Goal: Task Accomplishment & Management: Use online tool/utility

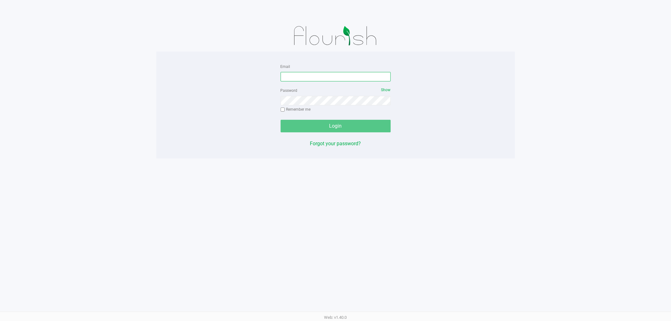
click at [293, 76] on input "Email" at bounding box center [336, 76] width 110 height 9
type input "[EMAIL_ADDRESS][DOMAIN_NAME]"
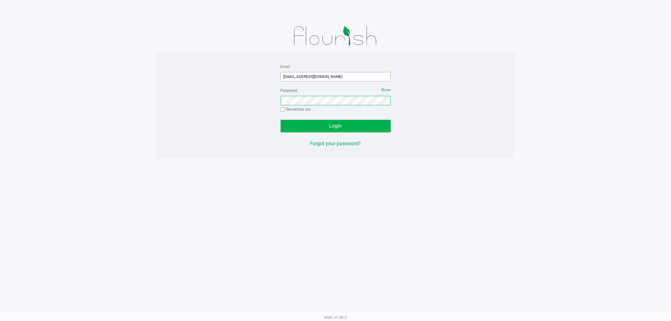
click at [281, 120] on button "Login" at bounding box center [336, 126] width 110 height 13
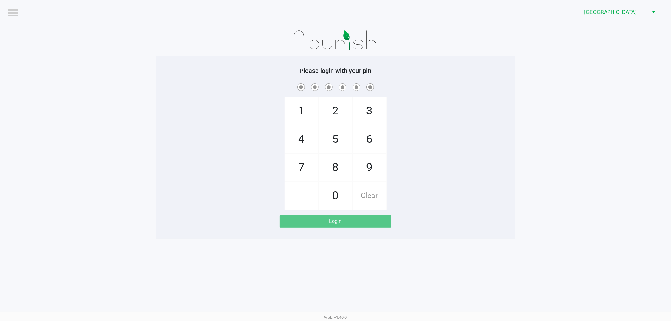
click at [335, 79] on div "Please login with your pin 1 4 7 2 5 8 0 3 6 9 Clear Login" at bounding box center [335, 147] width 359 height 161
click at [150, 79] on app-pos-login-wrapper "Logout Deerfield Beach WC Please login with your pin 1 4 7 2 5 8 0 3 6 9 Clear …" at bounding box center [335, 119] width 671 height 239
checkbox input "true"
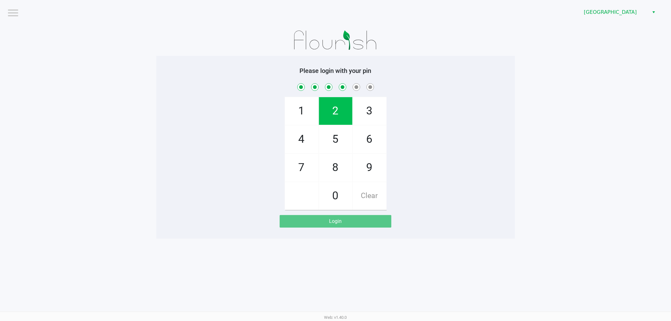
checkbox input "true"
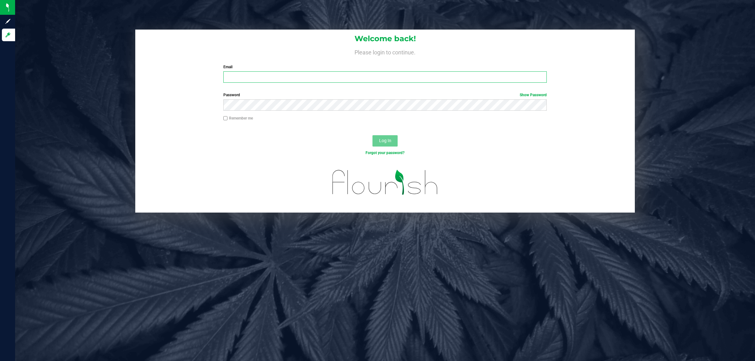
click at [246, 79] on input "Email" at bounding box center [385, 76] width 324 height 11
type input "[EMAIL_ADDRESS][DOMAIN_NAME]"
click at [373, 135] on button "Log In" at bounding box center [385, 140] width 25 height 11
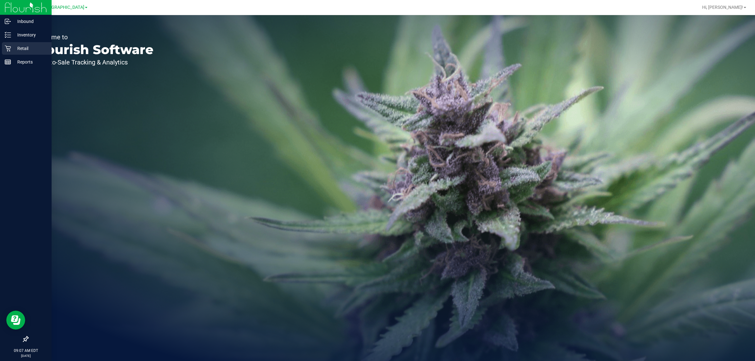
click at [15, 48] on p "Retail" at bounding box center [30, 49] width 38 height 8
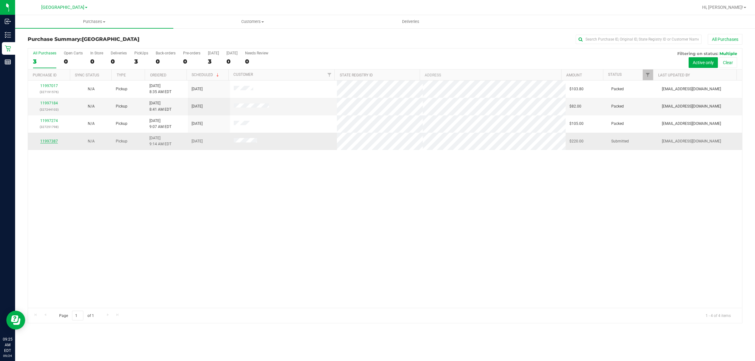
click at [48, 142] on link "11997387" at bounding box center [49, 141] width 18 height 4
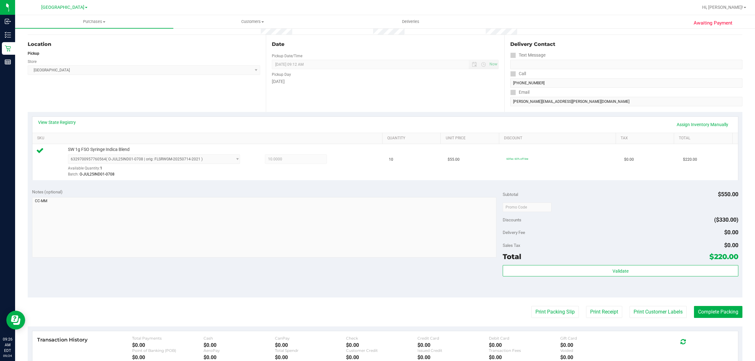
scroll to position [153, 0]
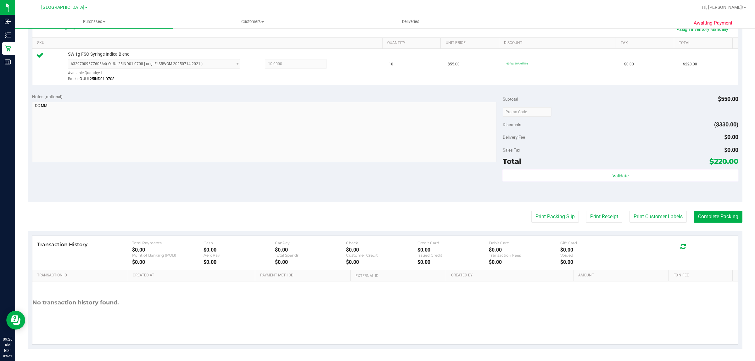
click at [376, 168] on div "Subtotal $550.00 Discounts ($330.00) Delivery Fee $0.00 Sales Tax $0.00 Total $…" at bounding box center [620, 145] width 235 height 105
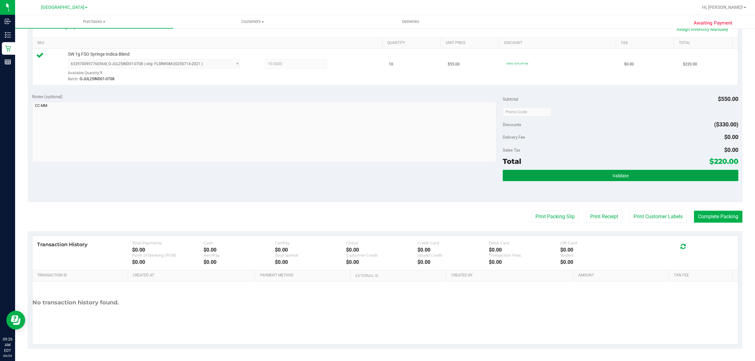
click at [376, 172] on button "Validate" at bounding box center [620, 175] width 235 height 11
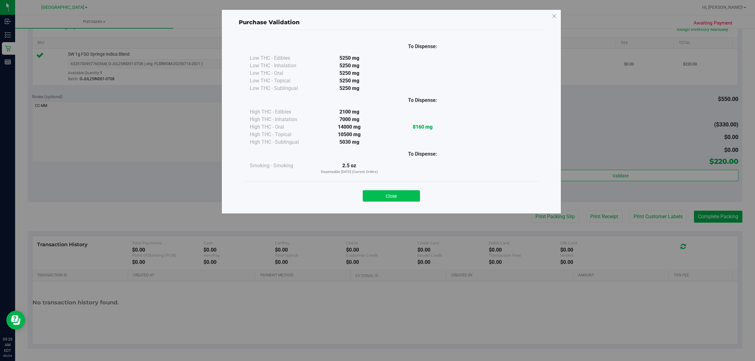
click at [376, 194] on button "Close" at bounding box center [391, 195] width 57 height 11
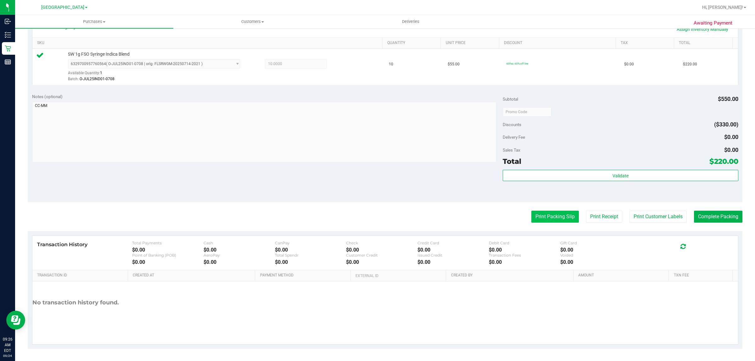
click at [376, 218] on button "Print Packing Slip" at bounding box center [556, 217] width 48 height 12
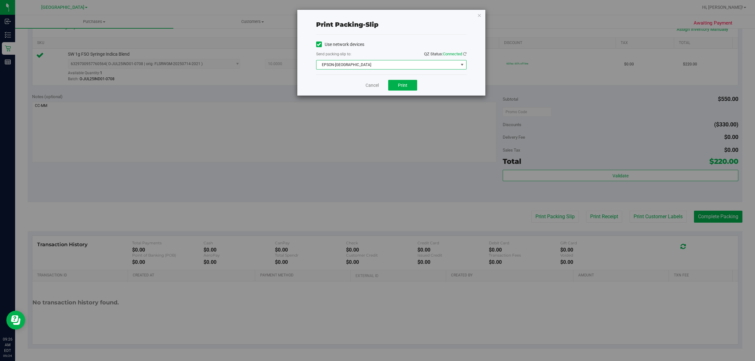
click at [353, 67] on span "EPSON-[GEOGRAPHIC_DATA]" at bounding box center [388, 64] width 142 height 9
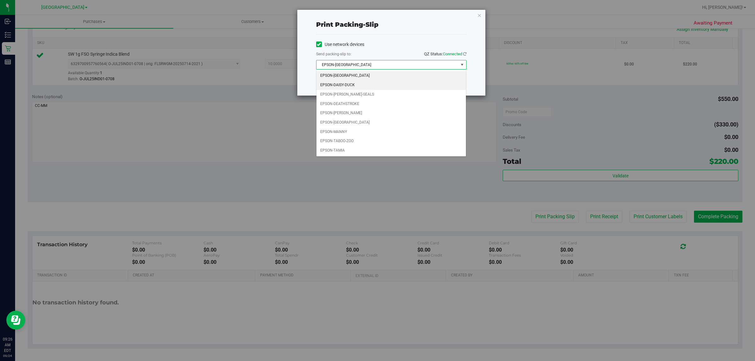
click at [352, 84] on li "EPSON-DAISY-DUCK" at bounding box center [392, 85] width 150 height 9
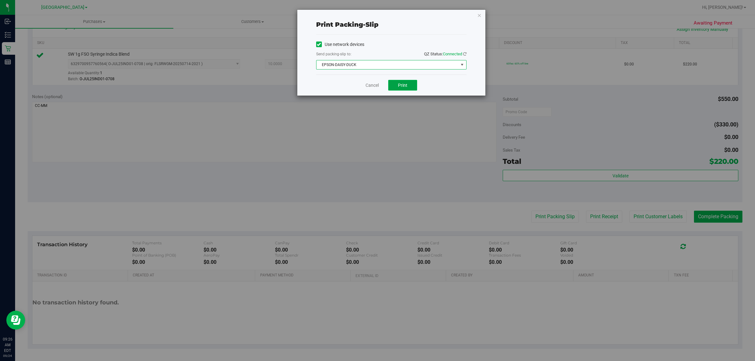
click at [376, 89] on button "Print" at bounding box center [402, 85] width 29 height 11
click at [376, 14] on icon "button" at bounding box center [479, 15] width 4 height 8
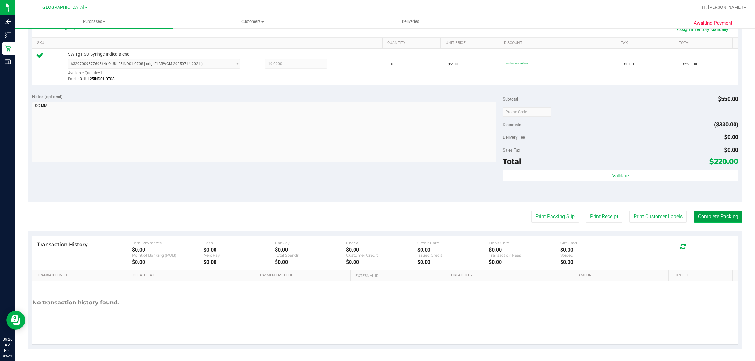
click at [376, 218] on button "Complete Packing" at bounding box center [718, 217] width 48 height 12
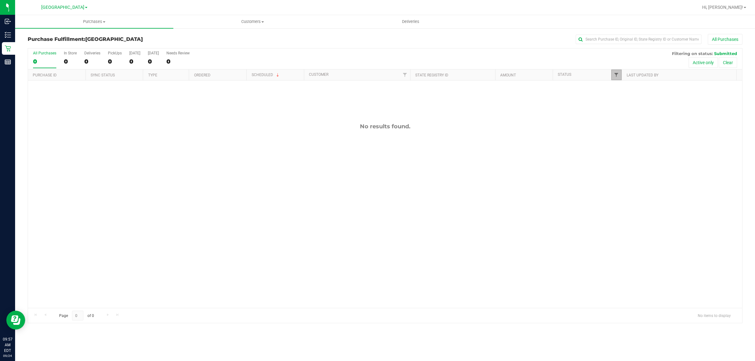
click at [376, 77] on span "Filter" at bounding box center [616, 74] width 5 height 5
click at [376, 132] on div "No results found." at bounding box center [385, 216] width 714 height 270
